Goal: Information Seeking & Learning: Learn about a topic

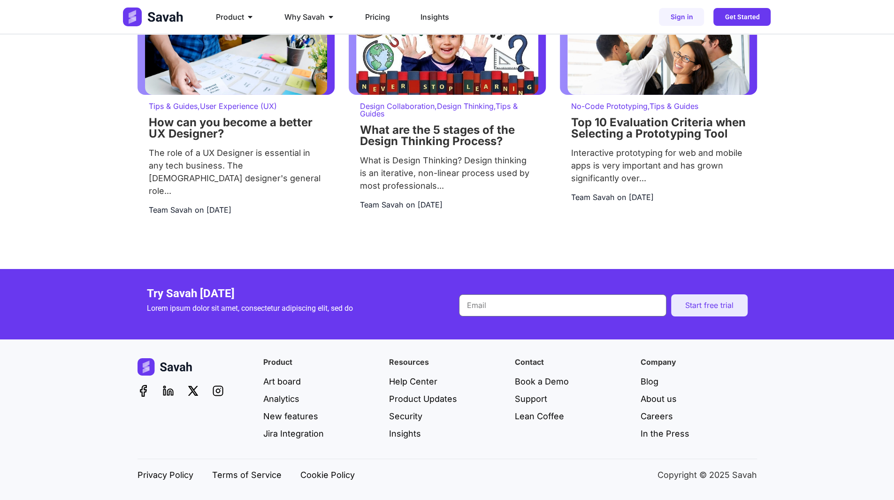
click at [795, 26] on div "Product Close Product Open Product PI Planning Run planning events at scale wit…" at bounding box center [447, 17] width 894 height 34
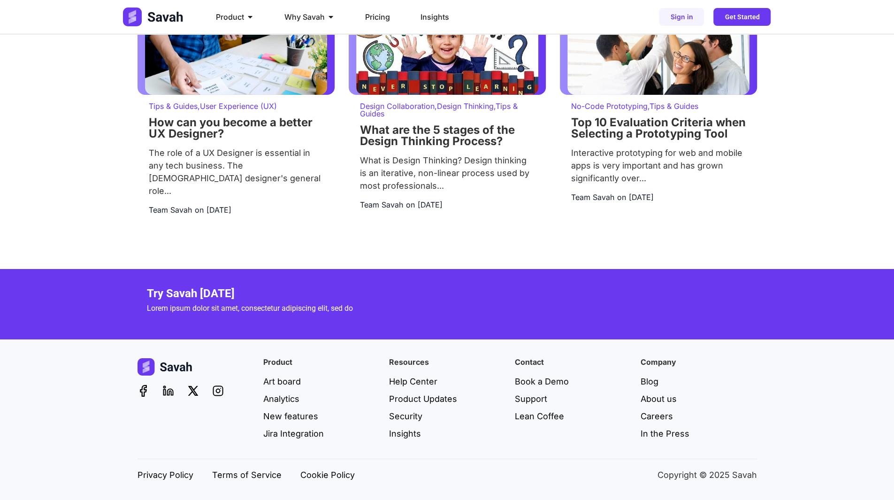
scroll to position [2358, 0]
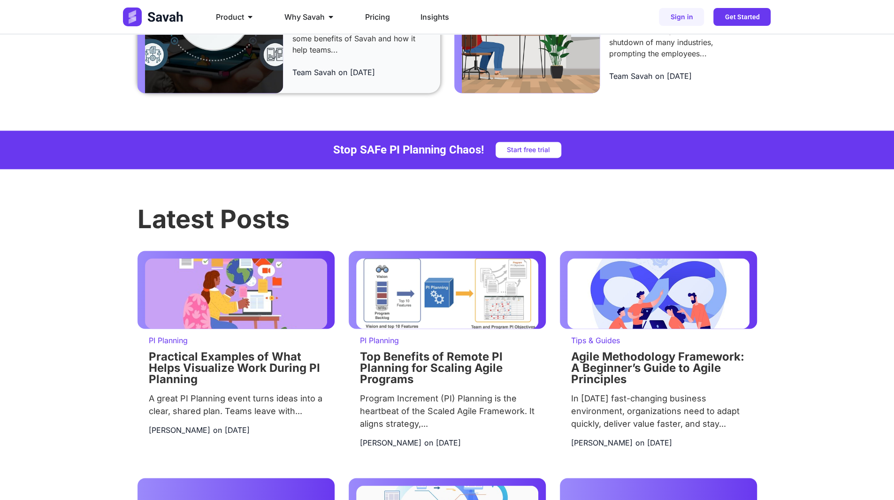
scroll to position [1080, 0]
